Goal: Information Seeking & Learning: Learn about a topic

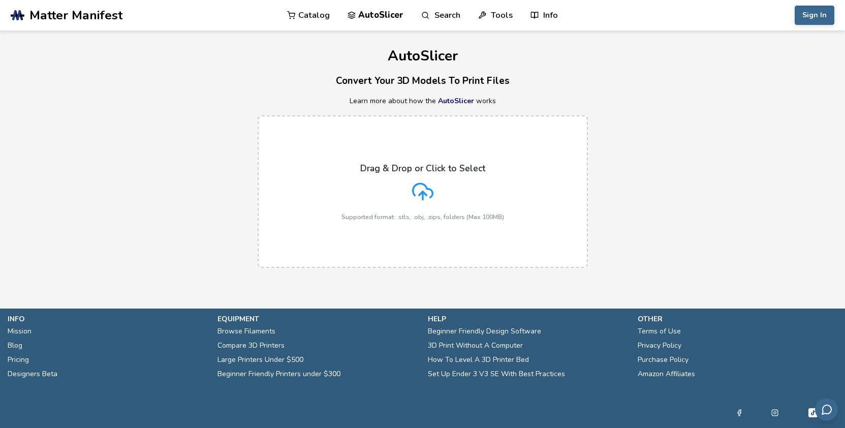
click at [86, 13] on span "Matter Manifest" at bounding box center [75, 15] width 93 height 14
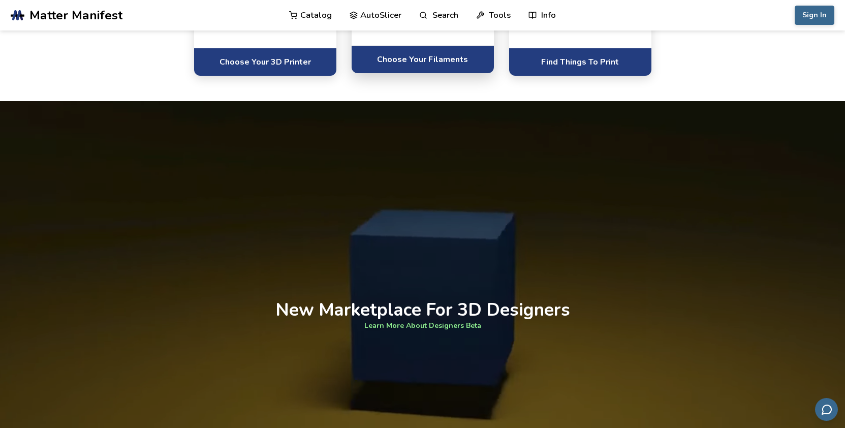
scroll to position [623, 0]
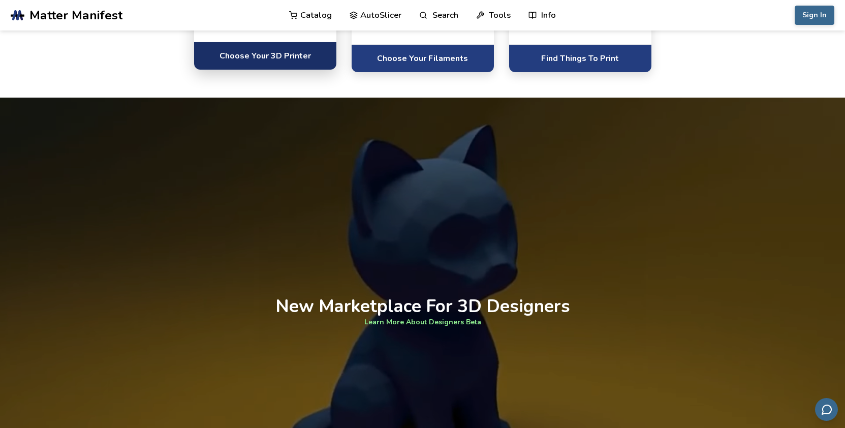
click at [251, 70] on link "Choose Your 3D Printer" at bounding box center [265, 56] width 142 height 28
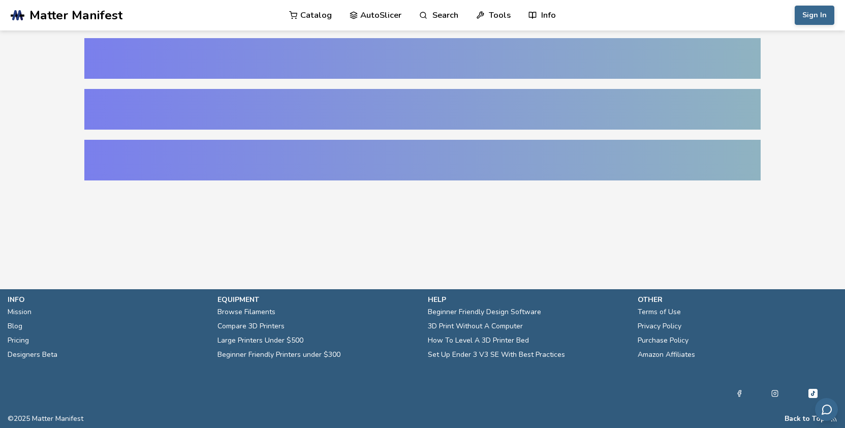
select select "**********"
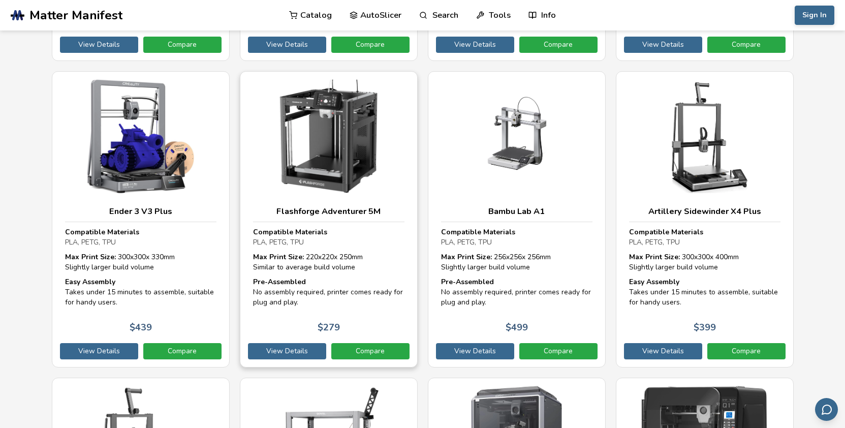
scroll to position [1774, 0]
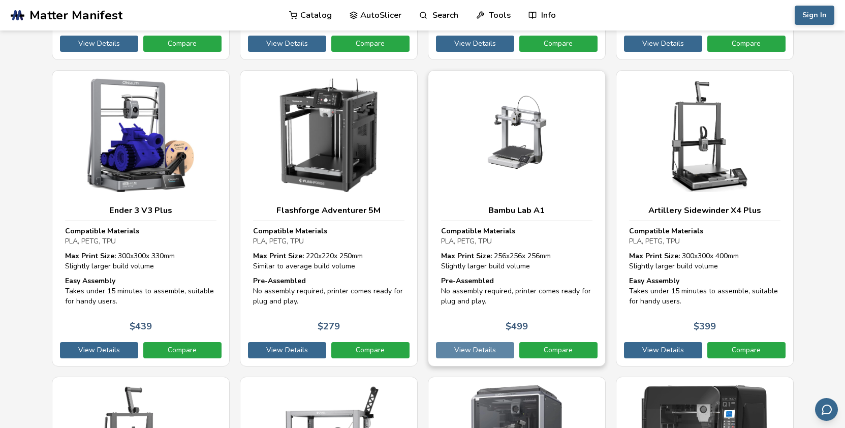
click at [469, 342] on link "View Details" at bounding box center [475, 350] width 78 height 16
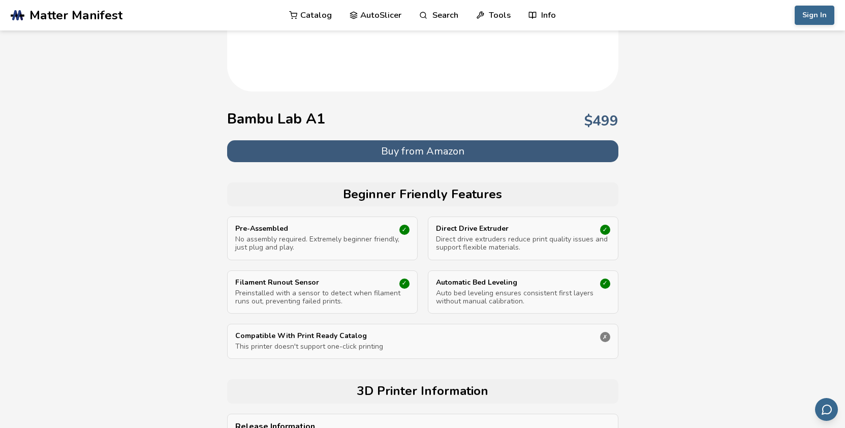
scroll to position [232, 0]
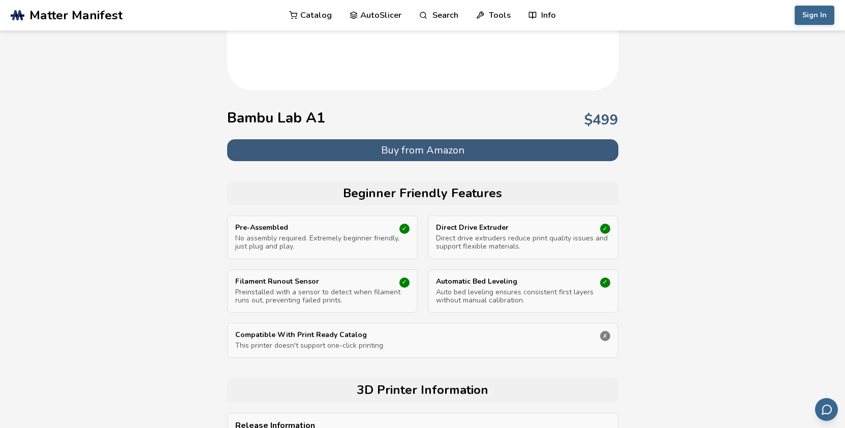
click at [400, 148] on button "Buy from Amazon" at bounding box center [422, 150] width 391 height 22
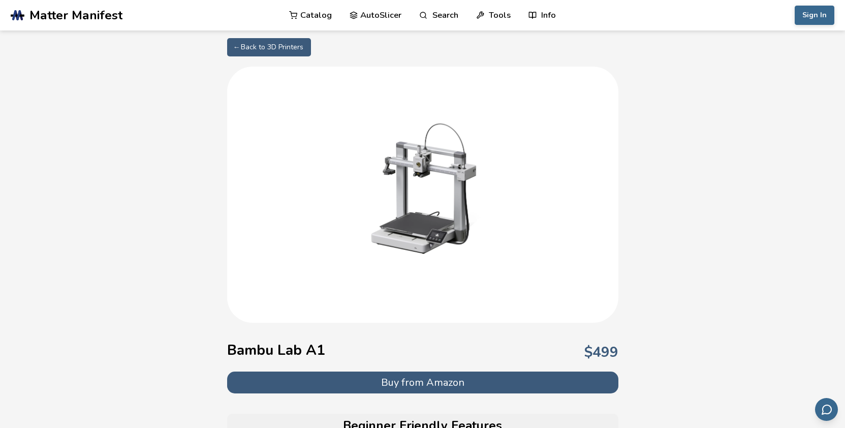
click at [371, 15] on link "AutoSlicer" at bounding box center [375, 15] width 52 height 30
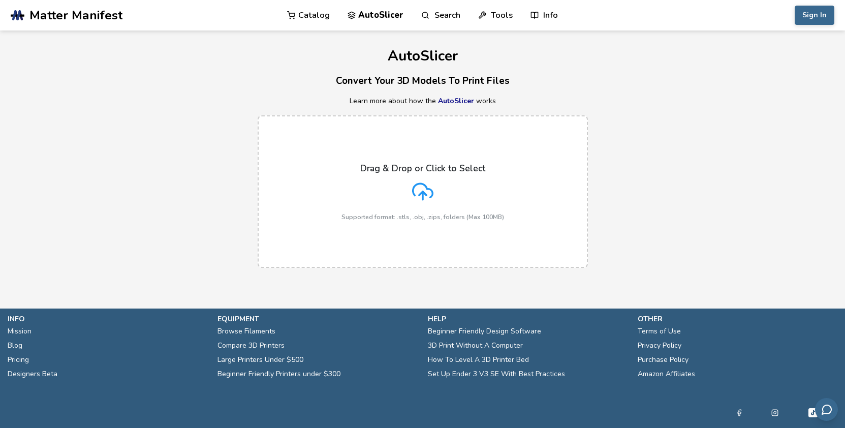
click at [458, 103] on link "AutoSlicer" at bounding box center [456, 101] width 36 height 10
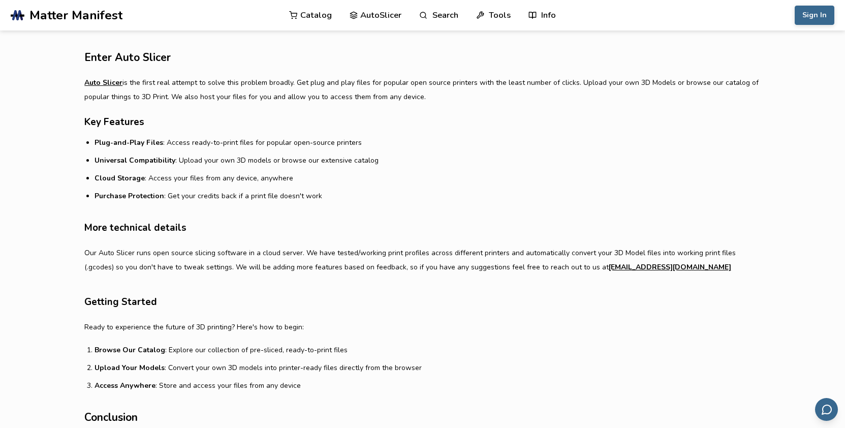
scroll to position [509, 0]
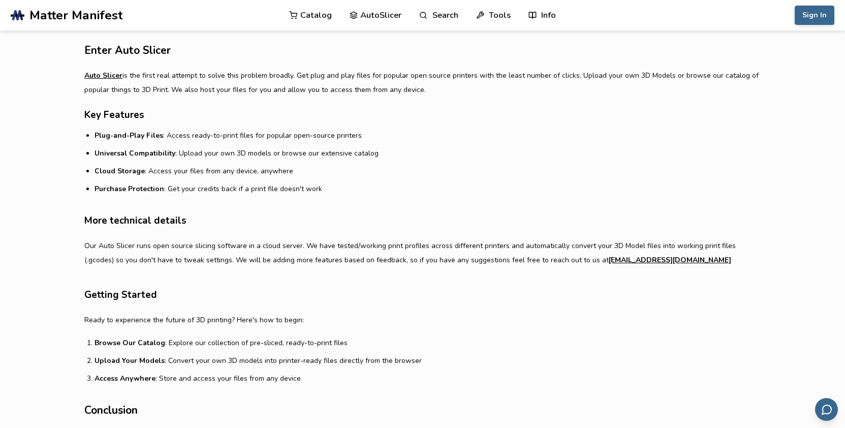
click at [317, 24] on link "Catalog" at bounding box center [310, 15] width 43 height 30
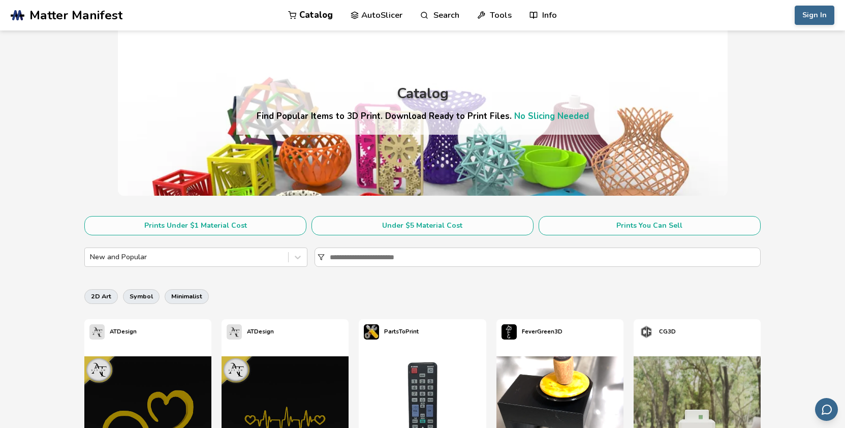
scroll to position [24, 0]
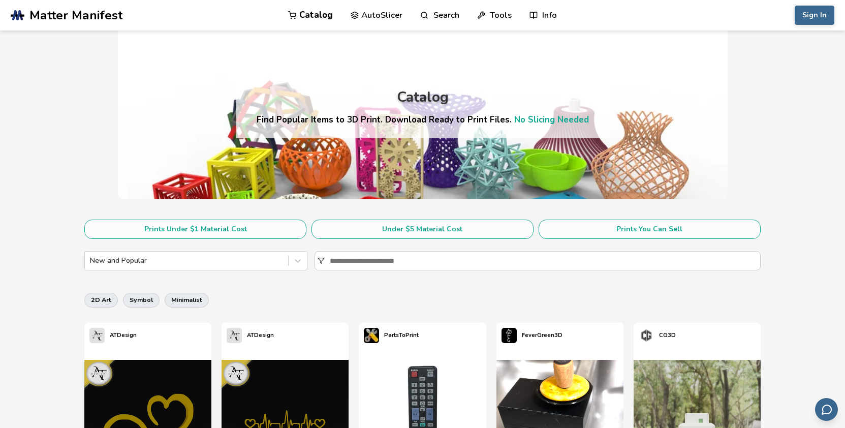
click at [376, 13] on link "AutoSlicer" at bounding box center [376, 15] width 52 height 30
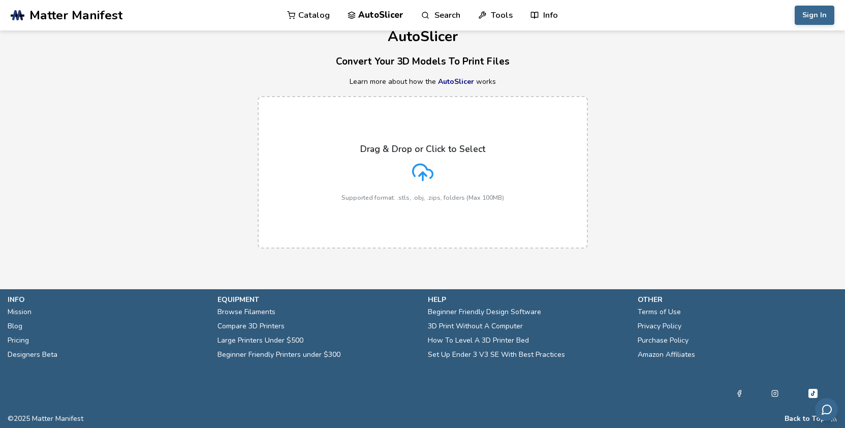
click at [451, 81] on link "AutoSlicer" at bounding box center [456, 82] width 36 height 10
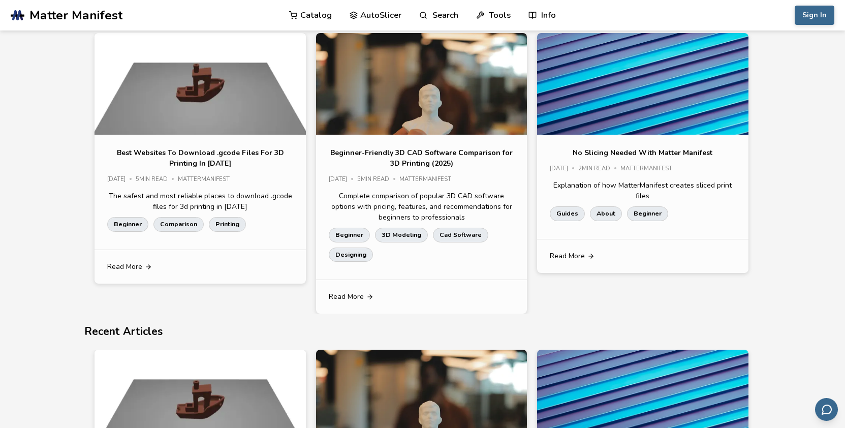
scroll to position [1151, 0]
